Goal: Task Accomplishment & Management: Manage account settings

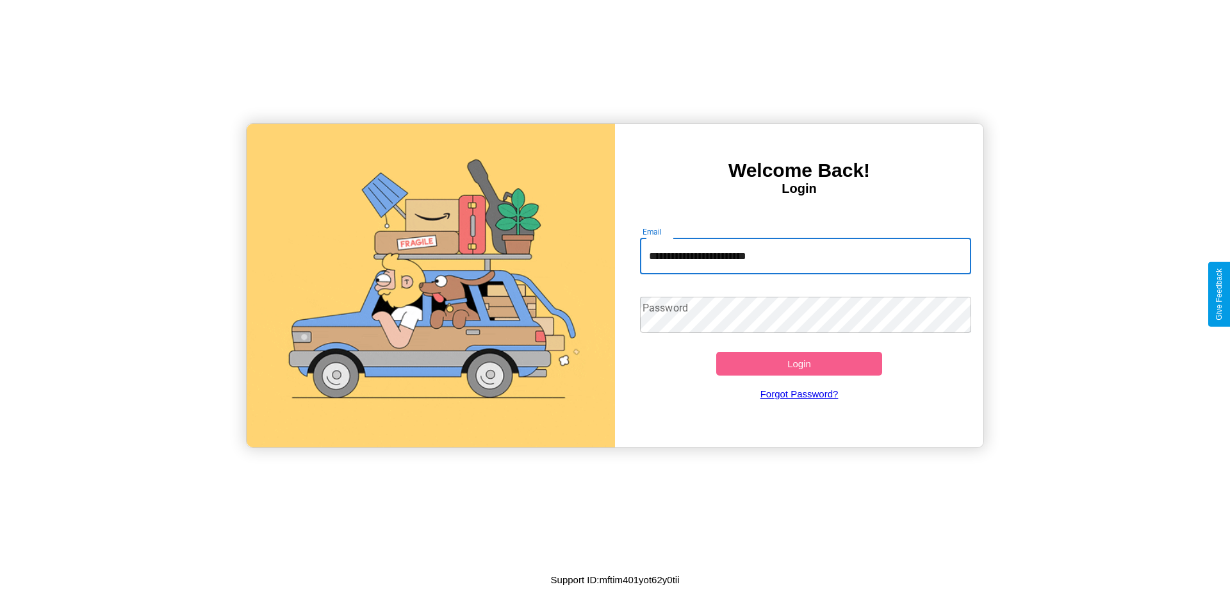
type input "**********"
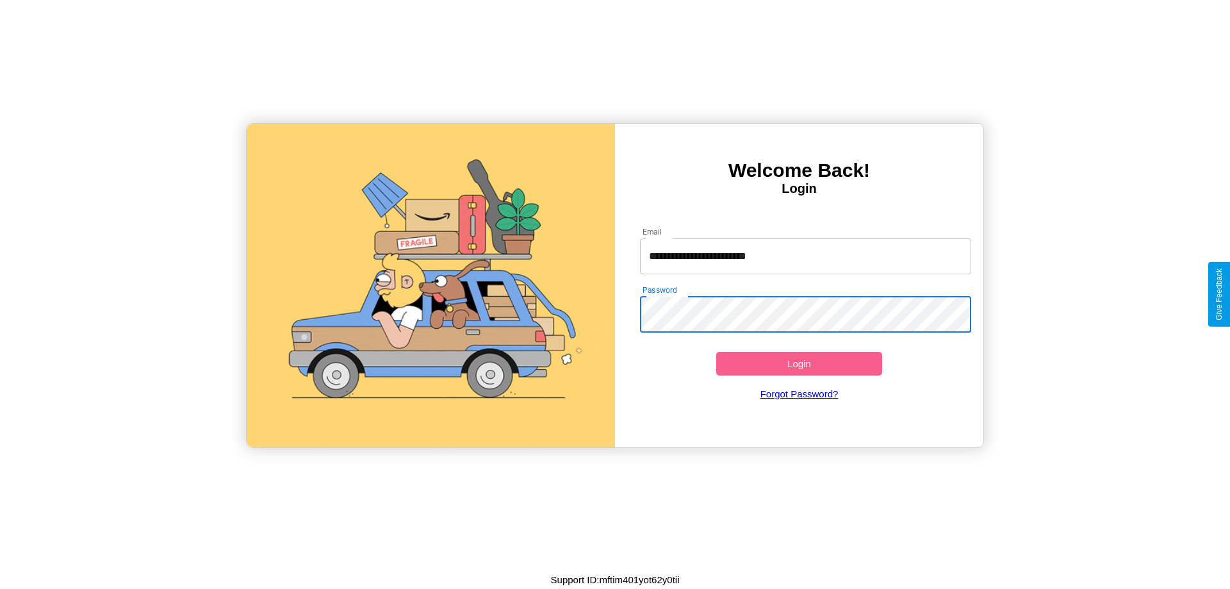
click at [799, 363] on button "Login" at bounding box center [799, 364] width 166 height 24
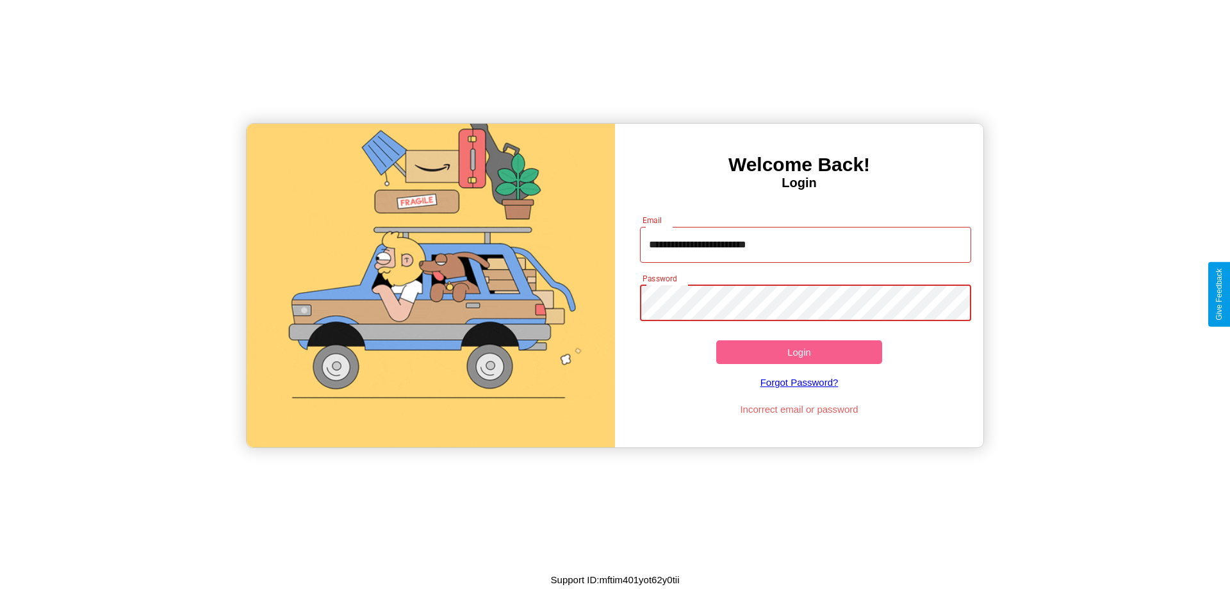
click at [799, 352] on button "Login" at bounding box center [799, 352] width 166 height 24
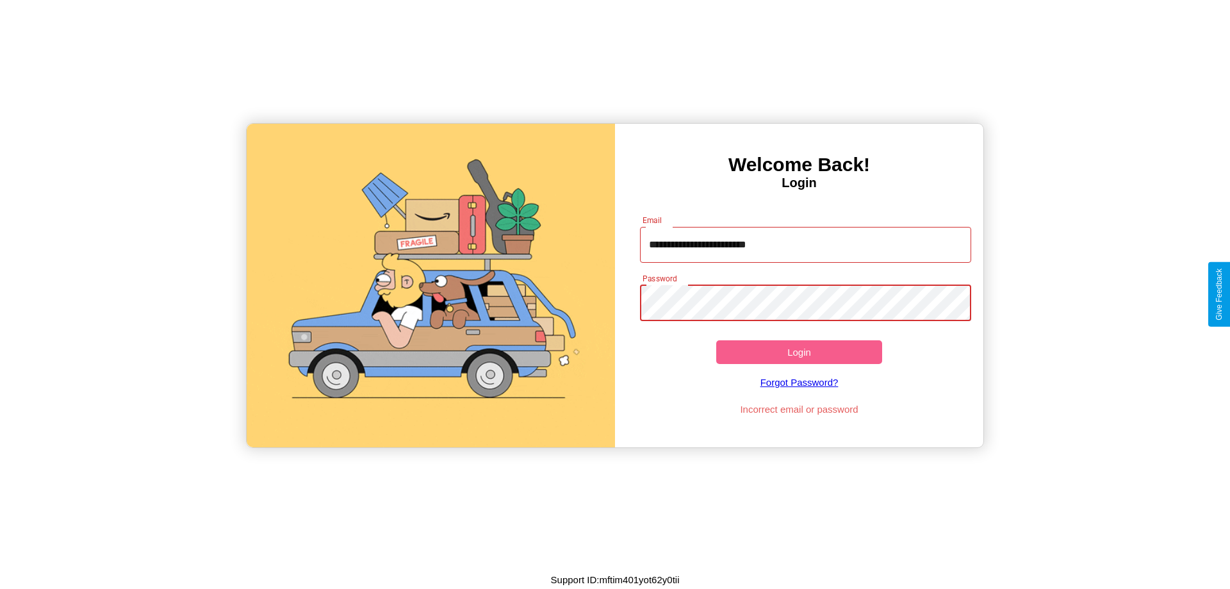
click at [799, 352] on button "Login" at bounding box center [799, 352] width 166 height 24
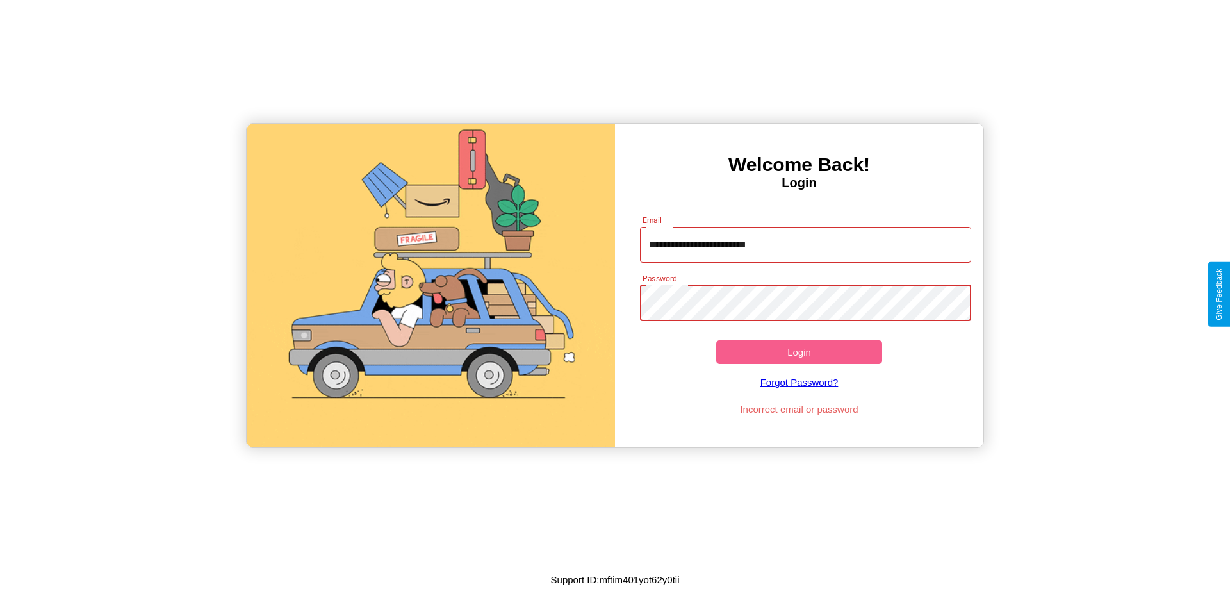
click at [799, 352] on button "Login" at bounding box center [799, 352] width 166 height 24
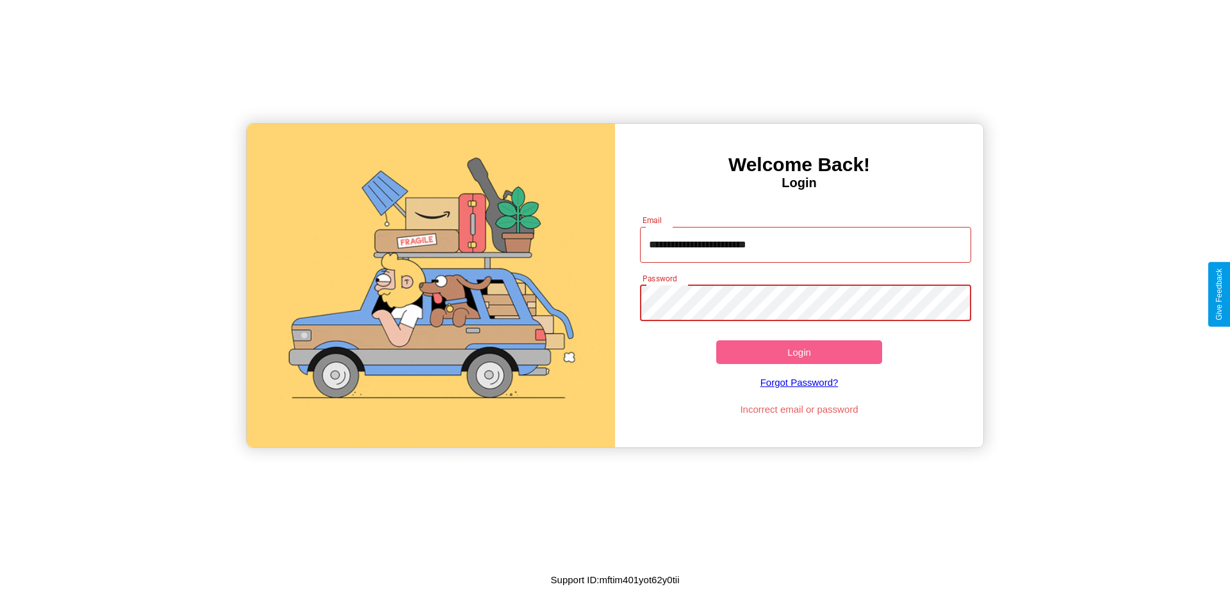
click at [799, 352] on button "Login" at bounding box center [799, 352] width 166 height 24
